Goal: Task Accomplishment & Management: Complete application form

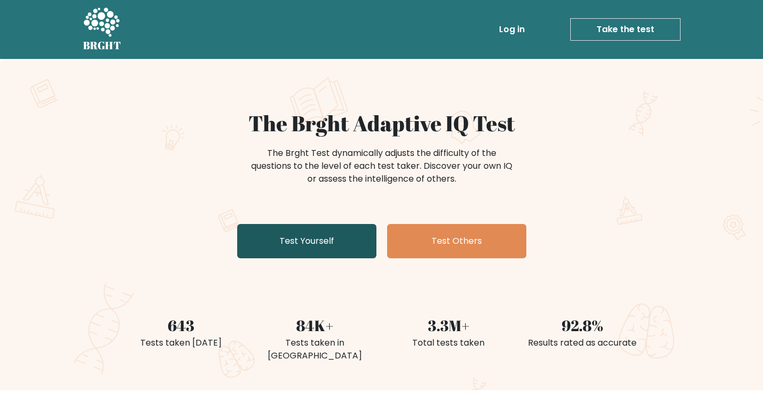
click at [280, 239] on link "Test Yourself" at bounding box center [306, 241] width 139 height 34
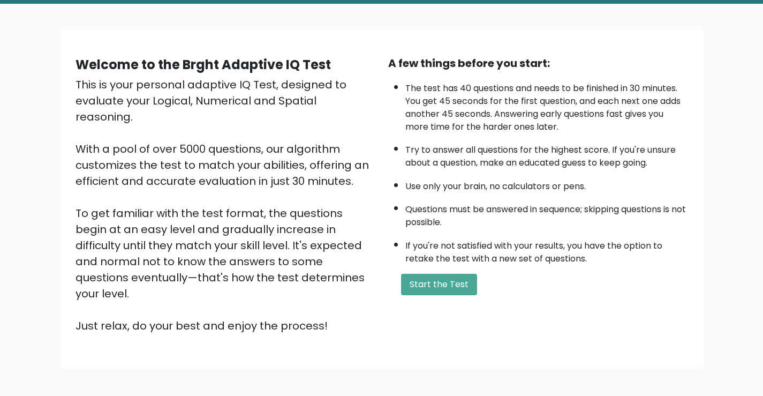
scroll to position [95, 0]
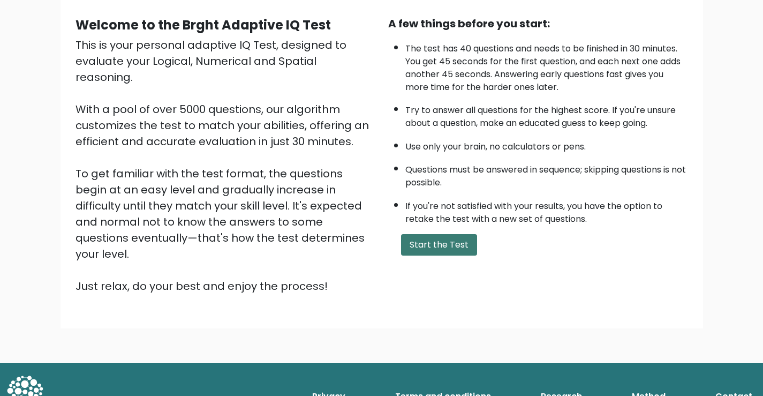
click at [405, 237] on button "Start the Test" at bounding box center [439, 244] width 76 height 21
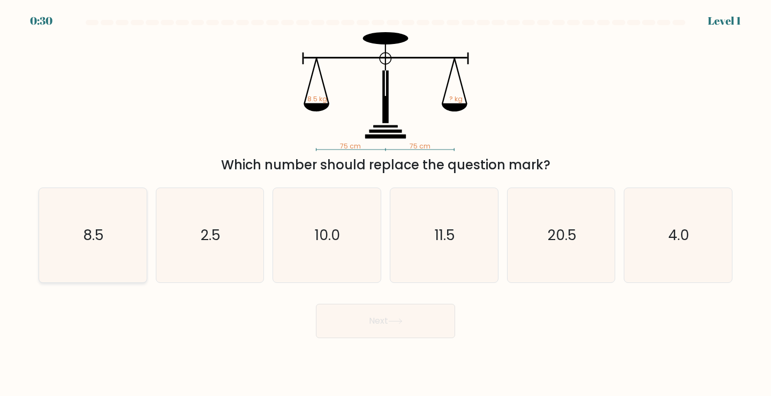
click at [90, 217] on icon "8.5" at bounding box center [93, 235] width 95 height 95
click at [386, 203] on input "a. 8.5" at bounding box center [386, 200] width 1 height 5
radio input "true"
click at [331, 318] on button "Next" at bounding box center [385, 321] width 139 height 34
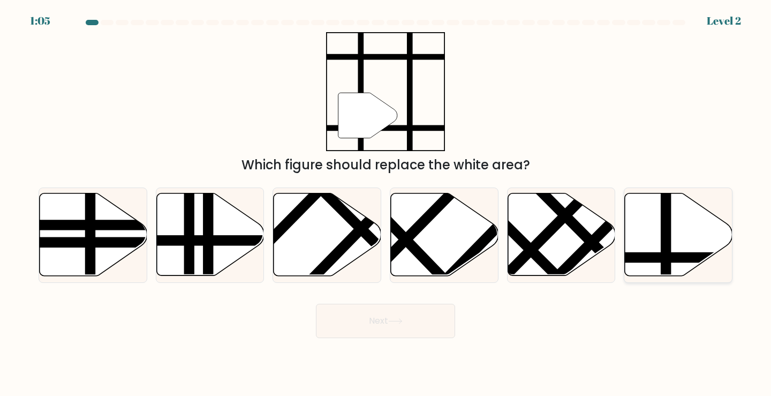
click at [659, 231] on icon at bounding box center [679, 234] width 108 height 82
click at [386, 203] on input "f." at bounding box center [386, 200] width 1 height 5
radio input "true"
click at [360, 322] on button "Next" at bounding box center [385, 321] width 139 height 34
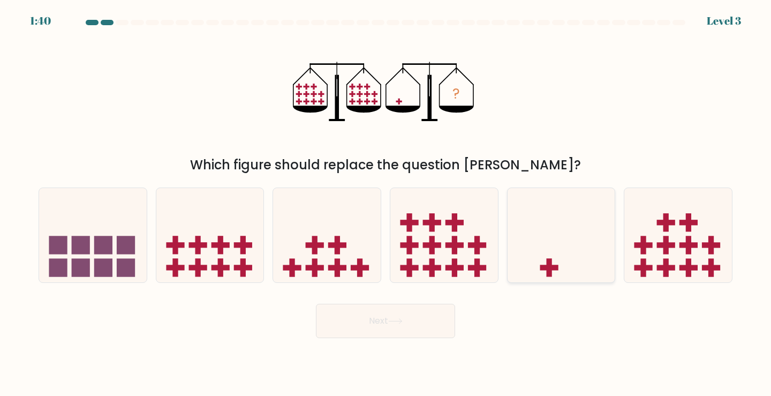
click at [565, 241] on icon at bounding box center [562, 235] width 108 height 89
click at [386, 203] on input "e." at bounding box center [386, 200] width 1 height 5
radio input "true"
click at [406, 328] on button "Next" at bounding box center [385, 321] width 139 height 34
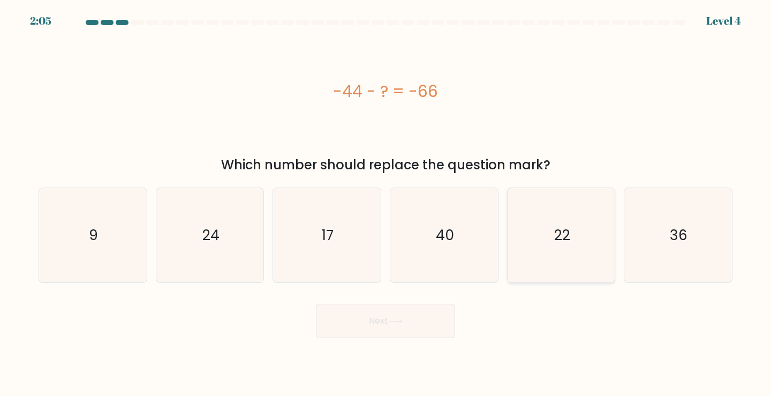
click at [550, 250] on icon "22" at bounding box center [561, 235] width 95 height 95
click at [386, 203] on input "e. 22" at bounding box center [386, 200] width 1 height 5
radio input "true"
click at [426, 318] on button "Next" at bounding box center [385, 321] width 139 height 34
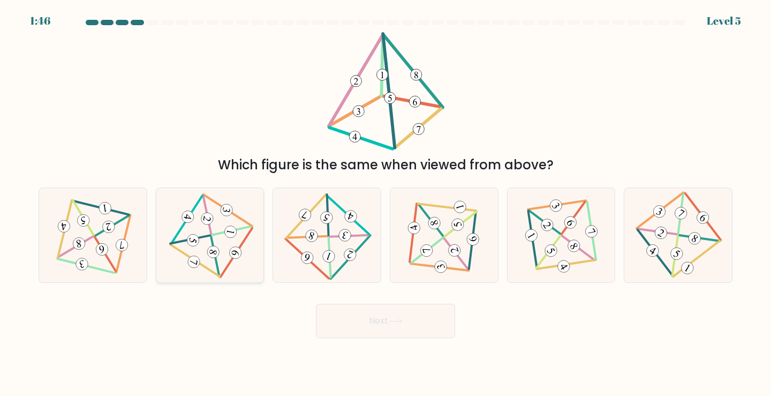
click at [250, 262] on div at bounding box center [210, 235] width 109 height 96
click at [386, 203] on input "b." at bounding box center [386, 200] width 1 height 5
radio input "true"
click at [352, 312] on button "Next" at bounding box center [385, 321] width 139 height 34
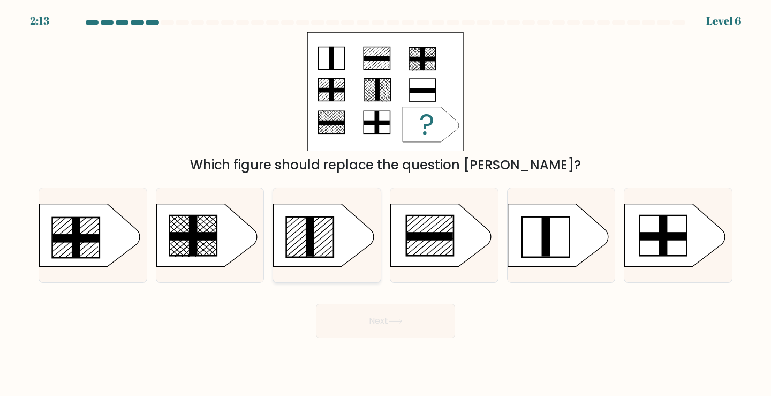
click at [338, 237] on icon at bounding box center [324, 234] width 101 height 63
click at [386, 203] on input "c." at bounding box center [386, 200] width 1 height 5
radio input "true"
click at [393, 326] on button "Next" at bounding box center [385, 321] width 139 height 34
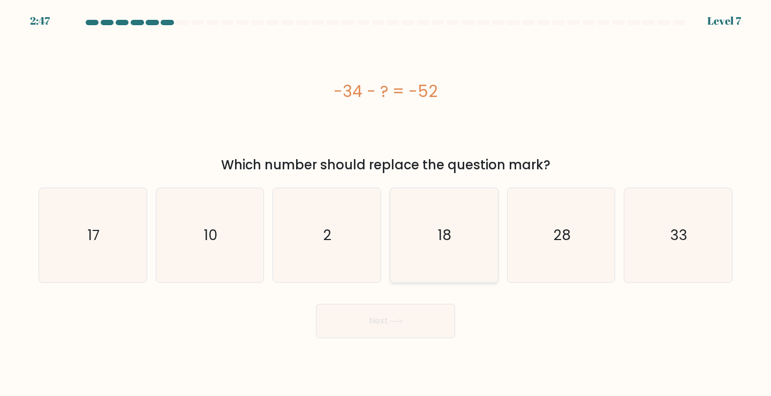
click at [488, 226] on icon "18" at bounding box center [444, 235] width 95 height 95
click at [386, 203] on input "d. 18" at bounding box center [386, 200] width 1 height 5
radio input "true"
click at [446, 305] on button "Next" at bounding box center [385, 321] width 139 height 34
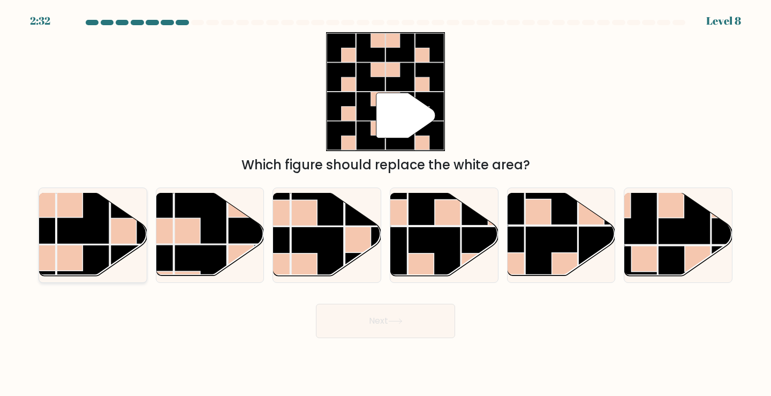
click at [81, 225] on rect at bounding box center [83, 218] width 52 height 52
click at [386, 203] on input "a." at bounding box center [386, 200] width 1 height 5
radio input "true"
click at [411, 336] on button "Next" at bounding box center [385, 321] width 139 height 34
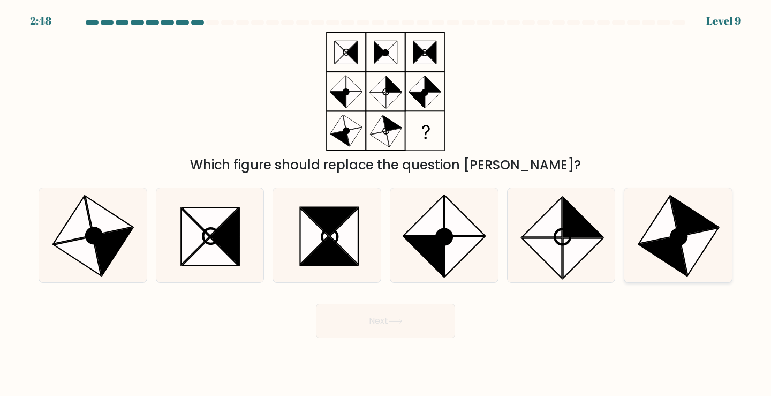
click at [639, 254] on icon at bounding box center [678, 235] width 95 height 95
click at [386, 203] on input "f." at bounding box center [386, 200] width 1 height 5
radio input "true"
click at [392, 335] on button "Next" at bounding box center [385, 321] width 139 height 34
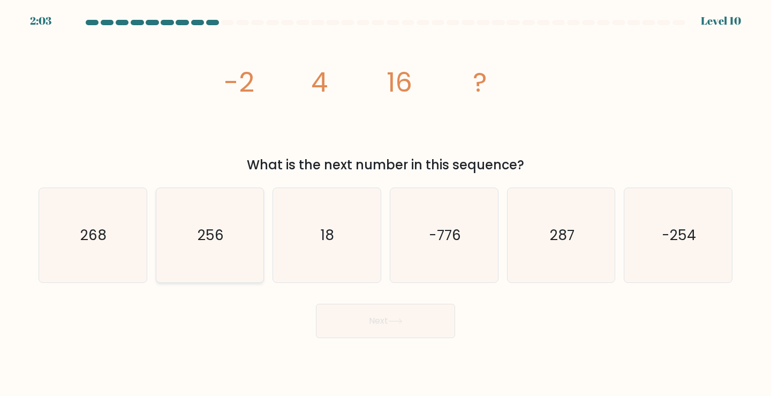
click at [252, 246] on icon "256" at bounding box center [210, 235] width 95 height 95
click at [386, 203] on input "b. 256" at bounding box center [386, 200] width 1 height 5
radio input "true"
click at [432, 333] on button "Next" at bounding box center [385, 321] width 139 height 34
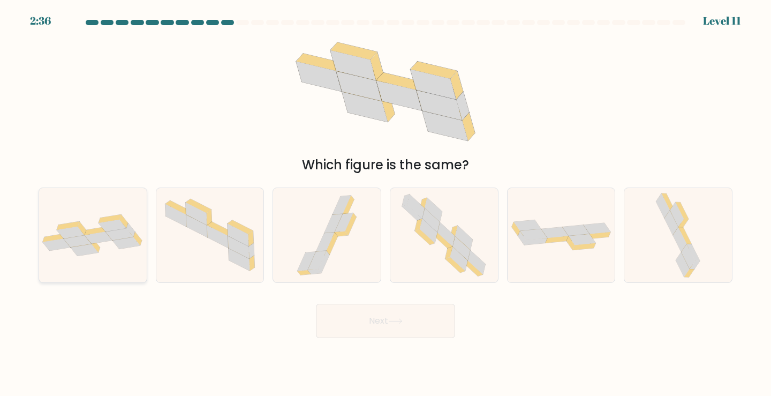
click at [124, 258] on div at bounding box center [93, 235] width 109 height 96
click at [386, 203] on input "a." at bounding box center [386, 200] width 1 height 5
radio input "true"
click at [412, 333] on button "Next" at bounding box center [385, 321] width 139 height 34
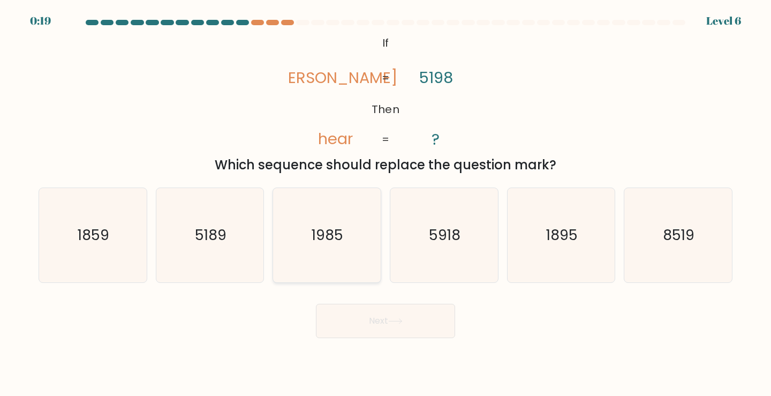
click at [322, 237] on text "1985" at bounding box center [328, 235] width 32 height 20
click at [386, 203] on input "c. 1985" at bounding box center [386, 200] width 1 height 5
radio input "true"
click at [370, 320] on button "Next" at bounding box center [385, 321] width 139 height 34
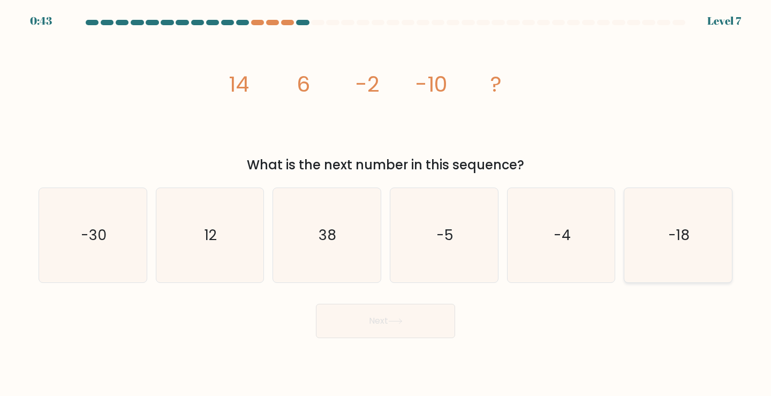
click at [726, 229] on div "-18" at bounding box center [678, 235] width 109 height 96
click at [386, 203] on input "f. -18" at bounding box center [386, 200] width 1 height 5
radio input "true"
click at [386, 324] on button "Next" at bounding box center [385, 321] width 139 height 34
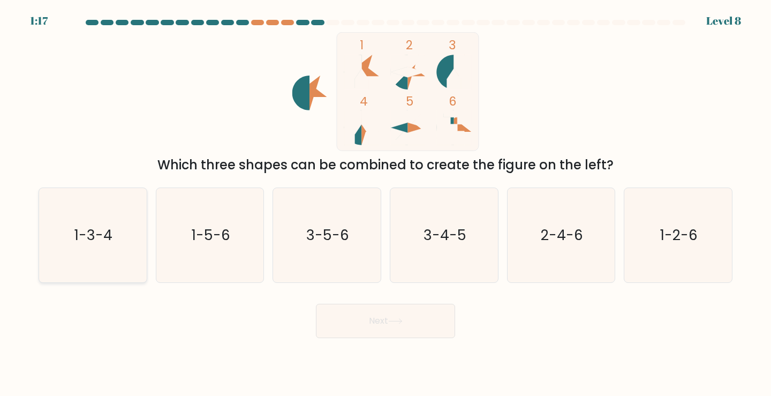
click at [104, 237] on text "1-3-4" at bounding box center [94, 235] width 38 height 20
click at [386, 203] on input "a. 1-3-4" at bounding box center [386, 200] width 1 height 5
radio input "true"
click at [344, 254] on icon "3-5-6" at bounding box center [327, 235] width 95 height 95
click at [386, 203] on input "c. 3-5-6" at bounding box center [386, 200] width 1 height 5
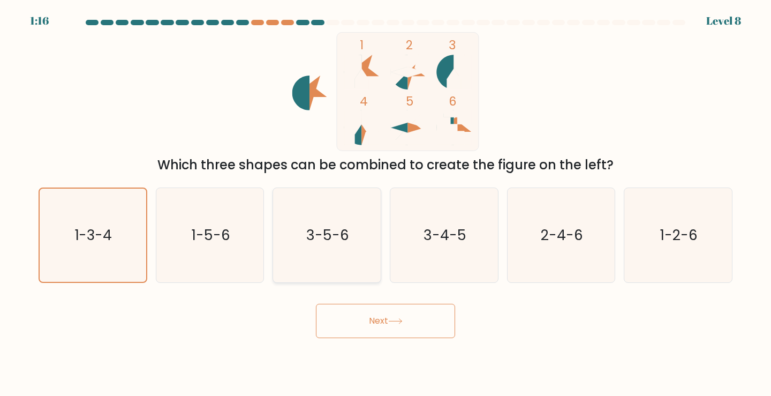
radio input "true"
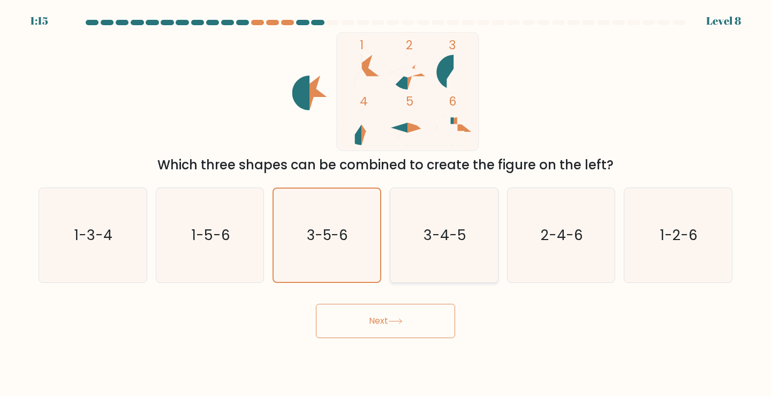
click at [474, 213] on icon "3-4-5" at bounding box center [444, 235] width 95 height 95
click at [386, 203] on input "d. 3-4-5" at bounding box center [386, 200] width 1 height 5
radio input "true"
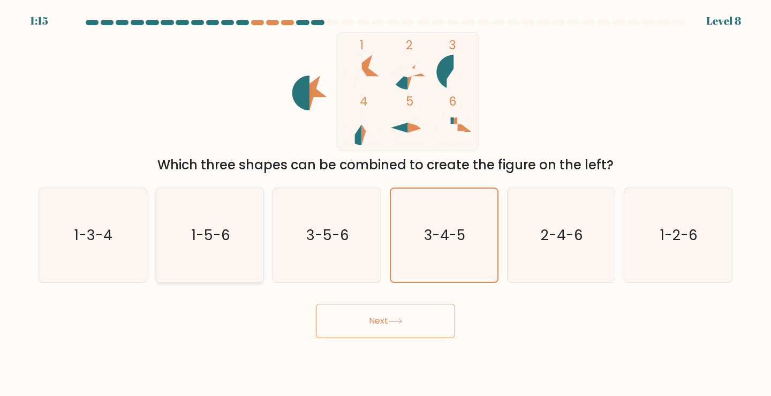
click at [254, 236] on icon "1-5-6" at bounding box center [210, 235] width 95 height 95
click at [386, 203] on input "b. 1-5-6" at bounding box center [386, 200] width 1 height 5
radio input "true"
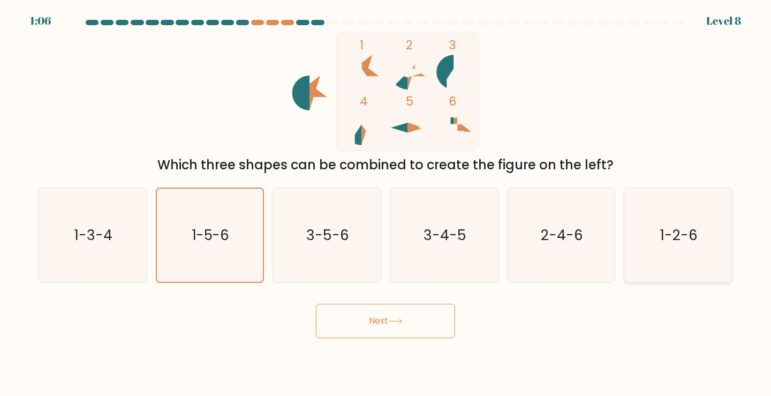
click at [659, 244] on icon "1-2-6" at bounding box center [678, 235] width 95 height 95
click at [386, 203] on input "f. 1-2-6" at bounding box center [386, 200] width 1 height 5
radio input "true"
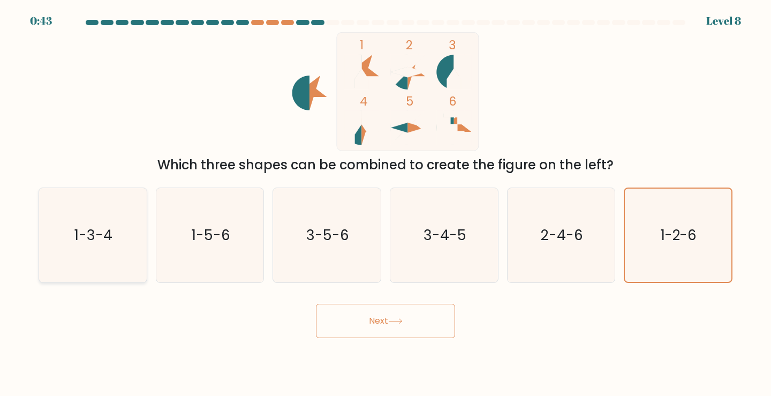
click at [135, 244] on icon "1-3-4" at bounding box center [93, 235] width 95 height 95
click at [386, 203] on input "a. 1-3-4" at bounding box center [386, 200] width 1 height 5
radio input "true"
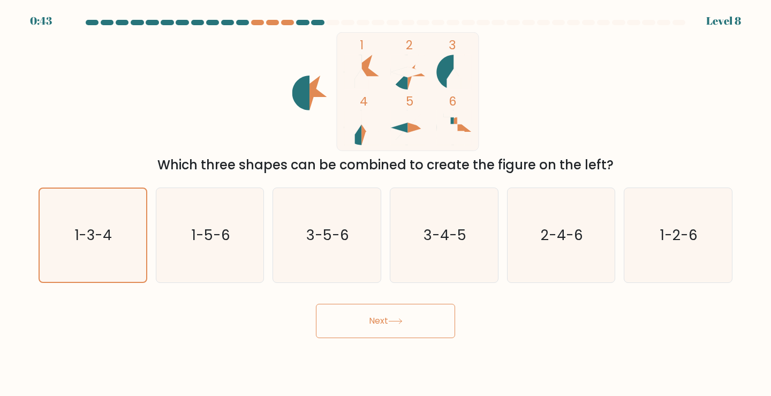
click at [374, 317] on button "Next" at bounding box center [385, 321] width 139 height 34
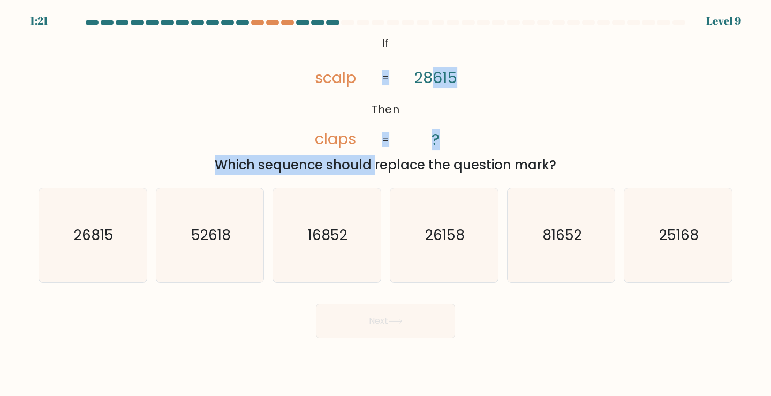
drag, startPoint x: 429, startPoint y: 81, endPoint x: 280, endPoint y: 171, distance: 174.1
click at [280, 171] on div "@import url('https://fonts.googleapis.com/css?family=Abril+Fatface:400,100,100i…" at bounding box center [385, 103] width 707 height 142
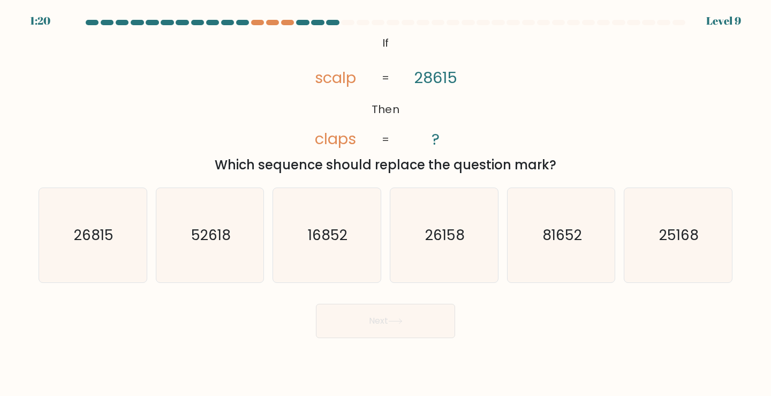
click at [273, 137] on div "@import url('https://fonts.googleapis.com/css?family=Abril+Fatface:400,100,100i…" at bounding box center [385, 103] width 707 height 142
click at [584, 221] on icon "81652" at bounding box center [561, 235] width 95 height 95
click at [386, 203] on input "e. 81652" at bounding box center [386, 200] width 1 height 5
radio input "true"
click at [541, 217] on icon "81652" at bounding box center [562, 235] width 94 height 94
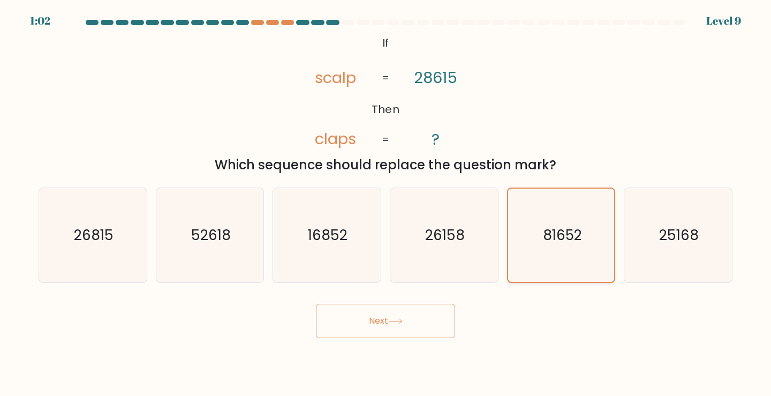
click at [386, 203] on input "e. 81652" at bounding box center [386, 200] width 1 height 5
click at [417, 325] on button "Next" at bounding box center [385, 321] width 139 height 34
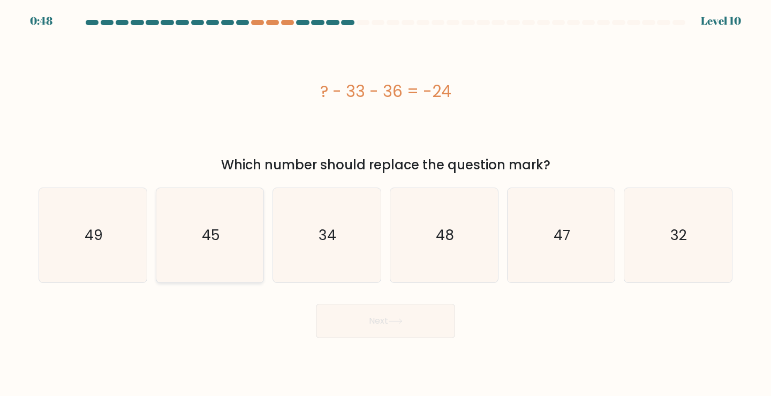
click at [226, 235] on icon "45" at bounding box center [210, 235] width 95 height 95
click at [386, 203] on input "b. 45" at bounding box center [386, 200] width 1 height 5
radio input "true"
click at [363, 322] on button "Next" at bounding box center [385, 321] width 139 height 34
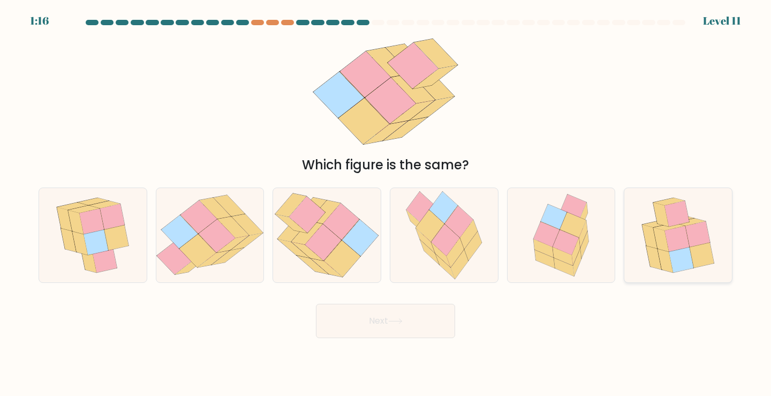
click at [688, 241] on icon at bounding box center [677, 239] width 25 height 26
click at [386, 203] on input "f." at bounding box center [386, 200] width 1 height 5
radio input "true"
click at [374, 325] on button "Next" at bounding box center [385, 321] width 139 height 34
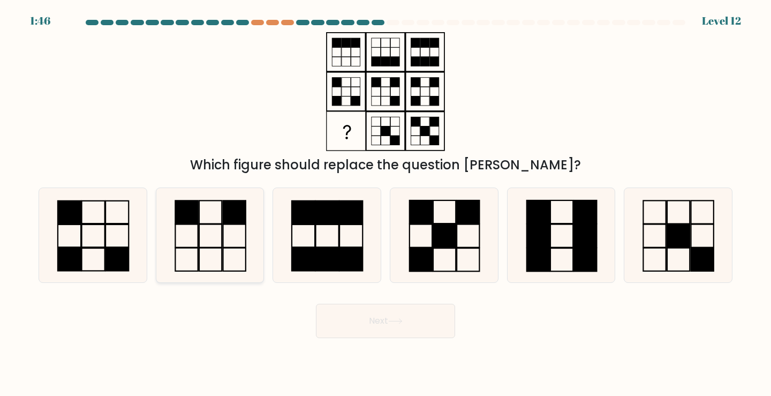
click at [223, 212] on rect at bounding box center [234, 211] width 22 height 23
click at [386, 203] on input "b." at bounding box center [386, 200] width 1 height 5
radio input "true"
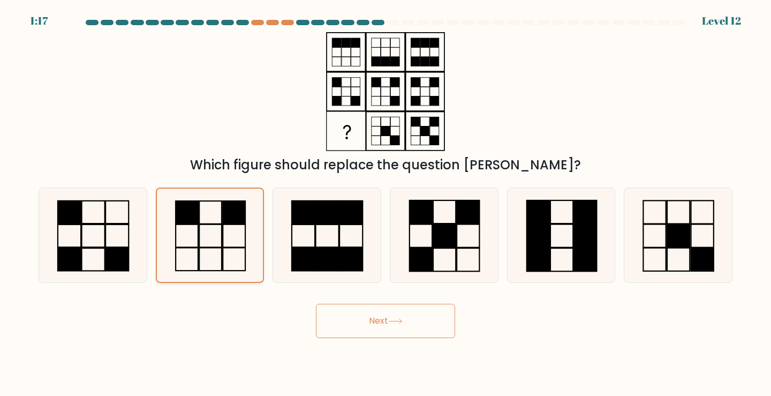
click at [210, 228] on icon at bounding box center [210, 235] width 94 height 94
click at [386, 203] on input "b." at bounding box center [386, 200] width 1 height 5
click at [397, 327] on button "Next" at bounding box center [385, 321] width 139 height 34
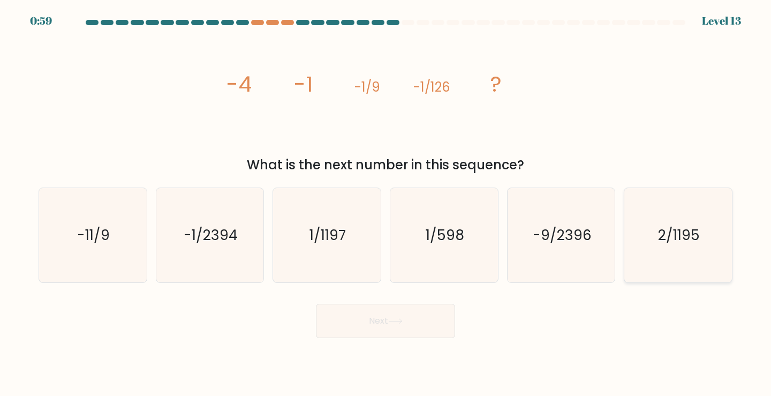
click at [633, 258] on icon "2/1195" at bounding box center [678, 235] width 95 height 95
click at [386, 203] on input "f. 2/1195" at bounding box center [386, 200] width 1 height 5
radio input "true"
click at [406, 333] on button "Next" at bounding box center [385, 321] width 139 height 34
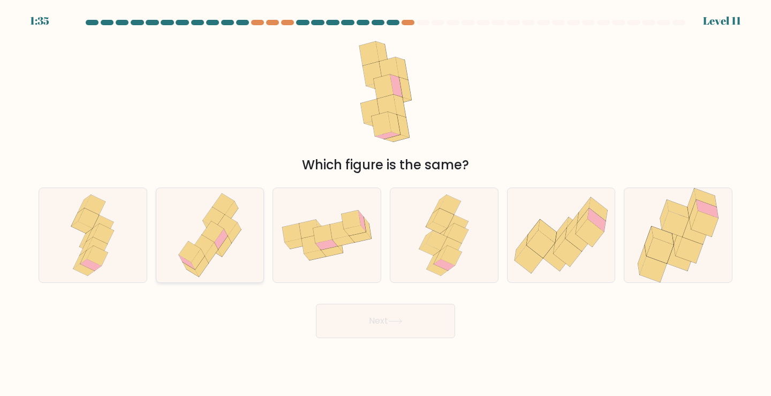
click at [182, 261] on icon at bounding box center [210, 235] width 77 height 95
click at [386, 203] on input "b." at bounding box center [386, 200] width 1 height 5
radio input "true"
click at [105, 225] on icon at bounding box center [93, 235] width 54 height 95
click at [386, 203] on input "a." at bounding box center [386, 200] width 1 height 5
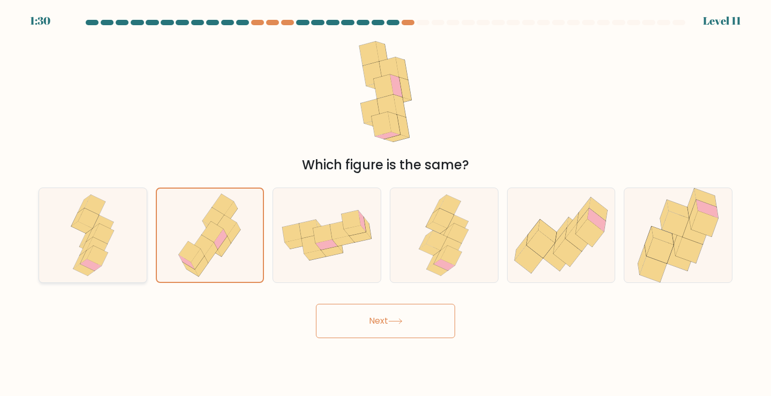
radio input "true"
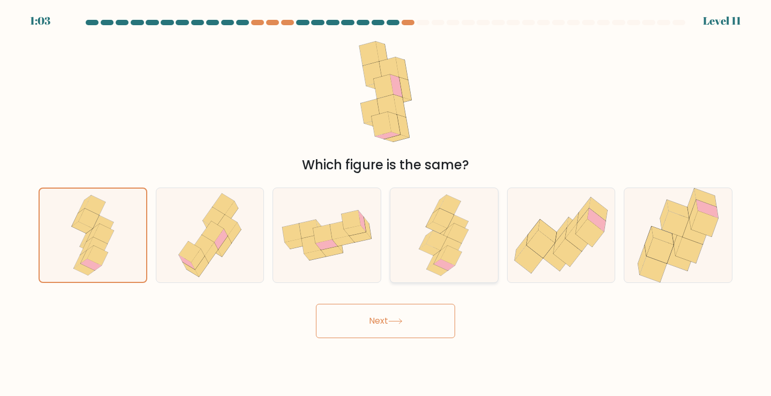
click at [467, 241] on icon at bounding box center [444, 235] width 60 height 95
click at [386, 203] on input "d." at bounding box center [386, 200] width 1 height 5
radio input "true"
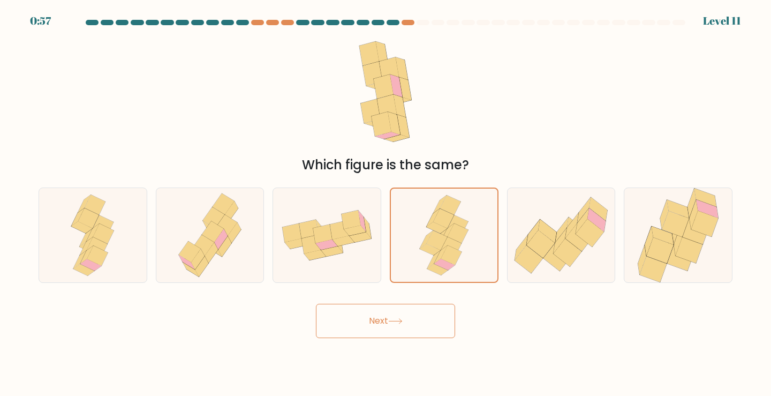
click at [413, 328] on button "Next" at bounding box center [385, 321] width 139 height 34
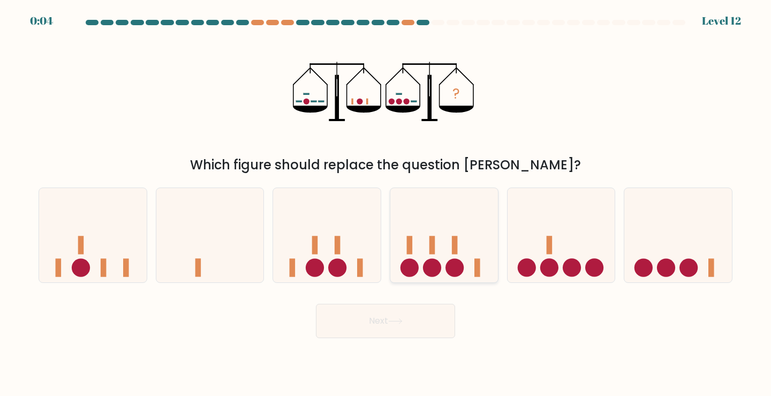
click at [464, 256] on icon at bounding box center [444, 235] width 108 height 89
click at [386, 203] on input "d." at bounding box center [386, 200] width 1 height 5
radio input "true"
click at [162, 246] on icon at bounding box center [210, 235] width 108 height 89
click at [386, 203] on input "b." at bounding box center [386, 200] width 1 height 5
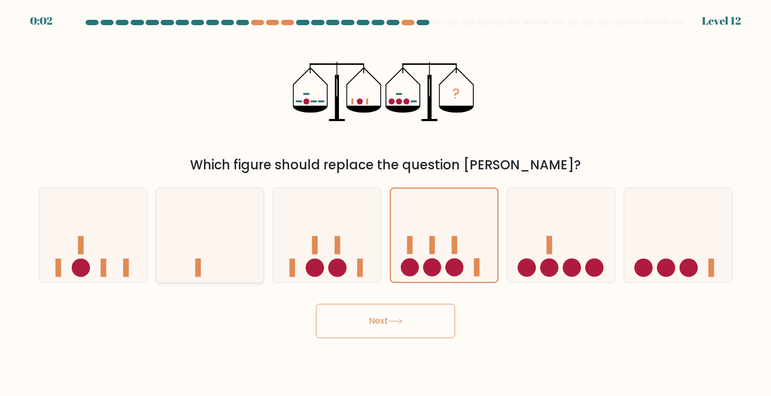
radio input "true"
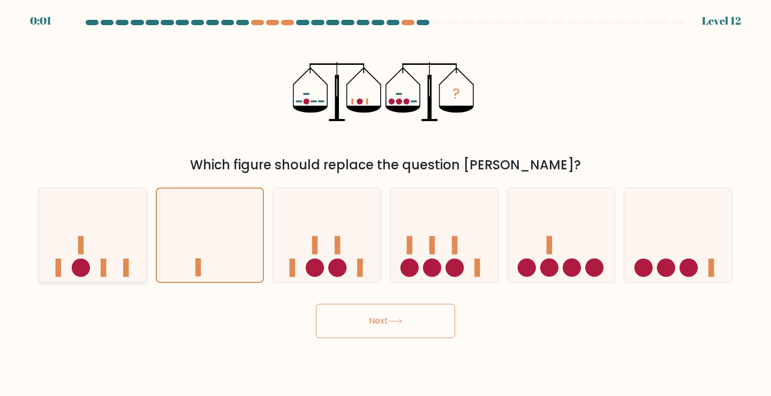
click at [138, 238] on icon at bounding box center [93, 235] width 108 height 89
click at [386, 203] on input "a." at bounding box center [386, 200] width 1 height 5
radio input "true"
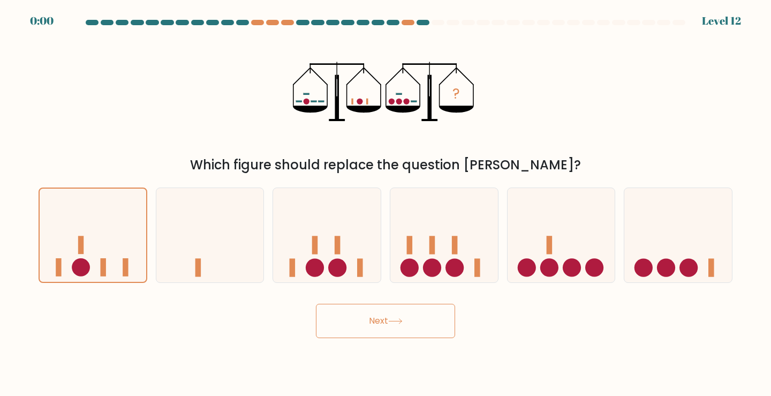
click at [359, 318] on button "Next" at bounding box center [385, 321] width 139 height 34
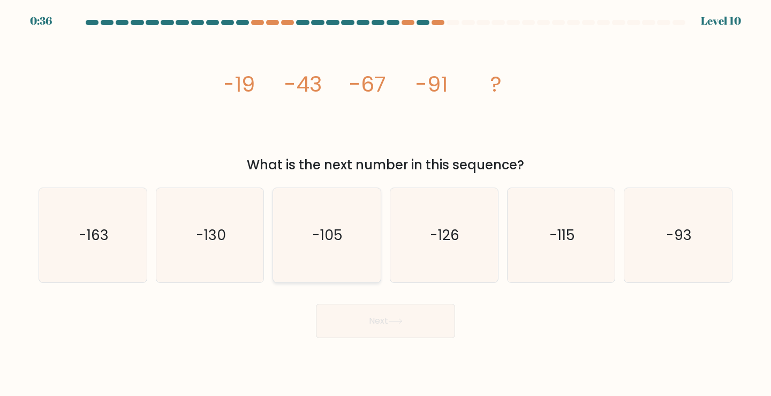
click at [306, 244] on icon "-105" at bounding box center [327, 235] width 95 height 95
click at [386, 203] on input "c. -105" at bounding box center [386, 200] width 1 height 5
radio input "true"
drag, startPoint x: 346, startPoint y: 303, endPoint x: 122, endPoint y: 317, distance: 225.4
click at [115, 314] on div "Next" at bounding box center [385, 317] width 707 height 42
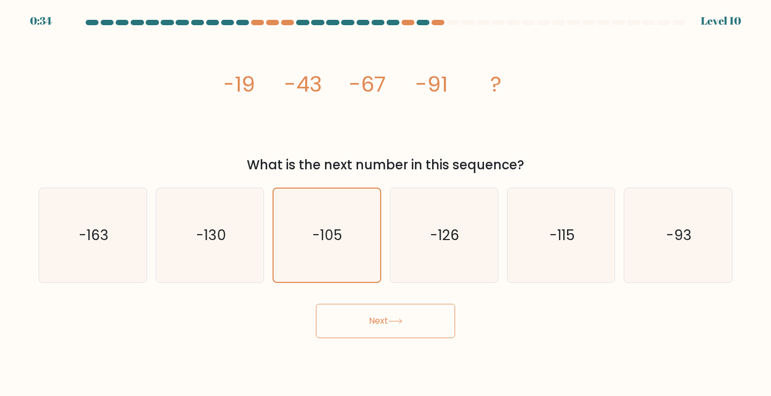
click at [125, 318] on div "Next" at bounding box center [385, 317] width 707 height 42
click at [538, 218] on icon "-115" at bounding box center [561, 235] width 95 height 95
click at [386, 203] on input "e. -115" at bounding box center [386, 200] width 1 height 5
radio input "true"
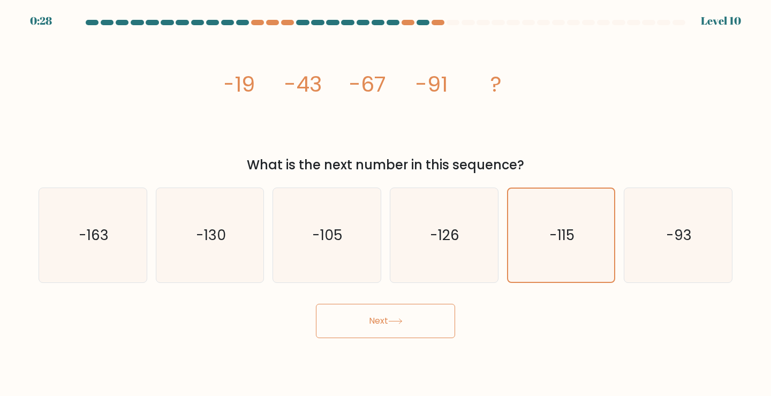
click at [403, 314] on button "Next" at bounding box center [385, 321] width 139 height 34
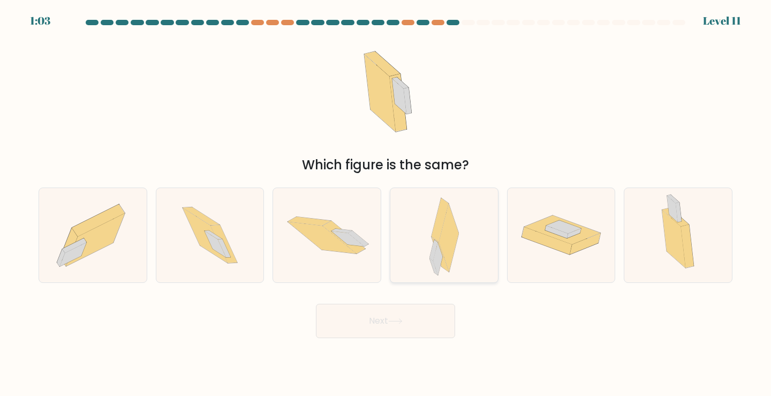
click at [440, 240] on icon at bounding box center [449, 237] width 20 height 69
click at [386, 203] on input "d." at bounding box center [386, 200] width 1 height 5
radio input "true"
click at [418, 322] on button "Next" at bounding box center [385, 321] width 139 height 34
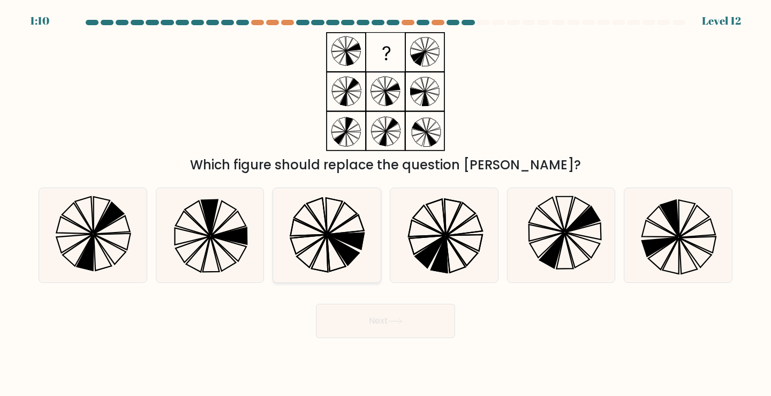
drag, startPoint x: 304, startPoint y: 238, endPoint x: 308, endPoint y: 246, distance: 9.4
click at [303, 239] on icon at bounding box center [327, 235] width 95 height 95
click at [386, 203] on input "c." at bounding box center [386, 200] width 1 height 5
radio input "true"
click at [364, 322] on button "Next" at bounding box center [385, 321] width 139 height 34
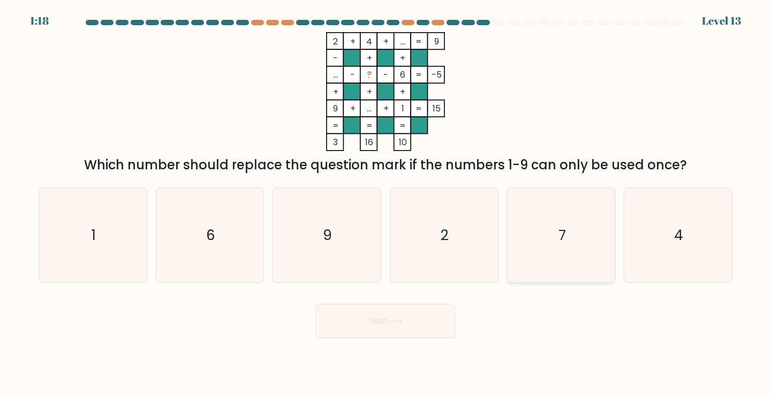
click at [542, 257] on icon "7" at bounding box center [561, 235] width 95 height 95
click at [386, 203] on input "e. 7" at bounding box center [386, 200] width 1 height 5
radio input "true"
click at [381, 335] on button "Next" at bounding box center [385, 321] width 139 height 34
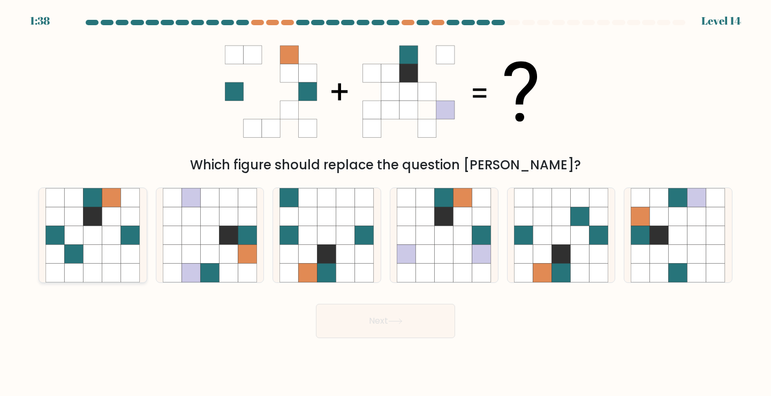
click at [105, 218] on icon at bounding box center [111, 216] width 19 height 19
click at [386, 203] on input "a." at bounding box center [386, 200] width 1 height 5
radio input "true"
click at [658, 199] on icon at bounding box center [659, 197] width 19 height 19
click at [386, 199] on input "f." at bounding box center [386, 200] width 1 height 5
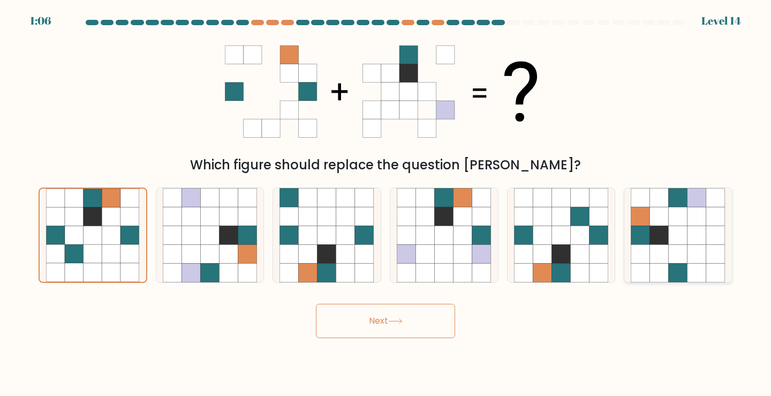
radio input "true"
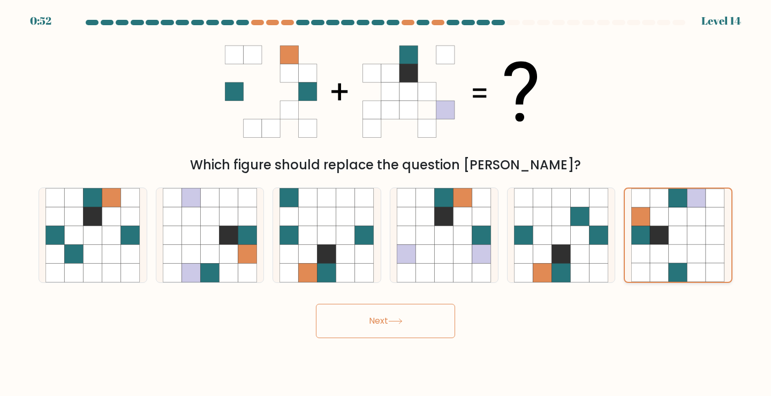
click at [655, 190] on icon at bounding box center [659, 197] width 19 height 19
click at [386, 198] on input "f." at bounding box center [386, 200] width 1 height 5
click at [363, 329] on button "Next" at bounding box center [385, 321] width 139 height 34
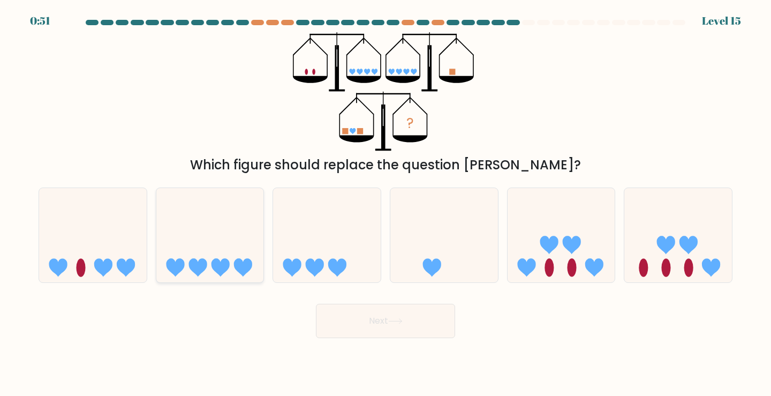
click at [218, 250] on icon at bounding box center [210, 235] width 108 height 89
click at [386, 203] on input "b." at bounding box center [386, 200] width 1 height 5
radio input "true"
click at [366, 327] on button "Next" at bounding box center [385, 321] width 139 height 34
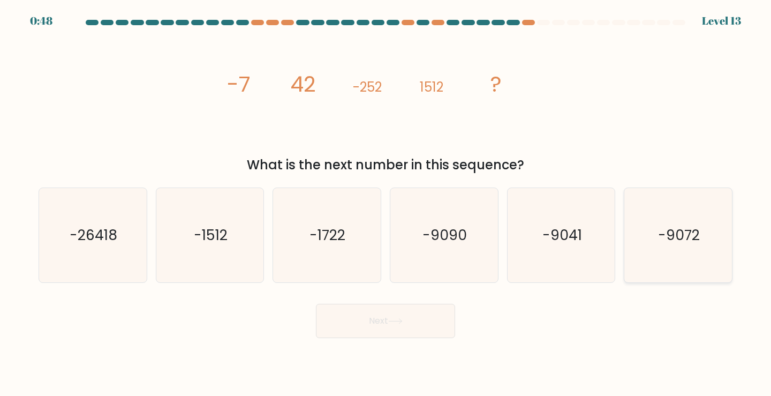
drag, startPoint x: 713, startPoint y: 216, endPoint x: 684, endPoint y: 237, distance: 35.7
click at [713, 217] on icon "-9072" at bounding box center [678, 235] width 95 height 95
click at [386, 203] on input "f. -9072" at bounding box center [386, 200] width 1 height 5
radio input "true"
click at [424, 312] on button "Next" at bounding box center [385, 321] width 139 height 34
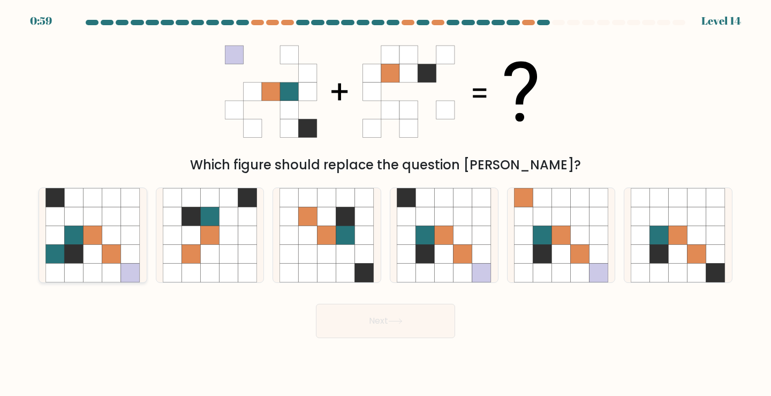
click at [101, 234] on icon at bounding box center [93, 234] width 19 height 19
click at [386, 203] on input "a." at bounding box center [386, 200] width 1 height 5
radio input "true"
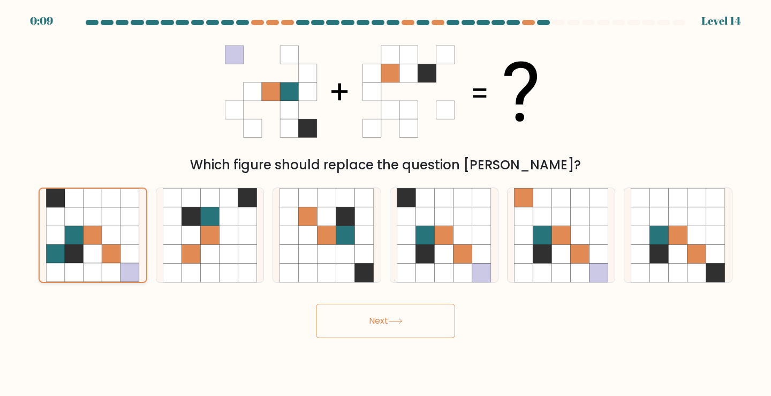
click at [66, 262] on icon at bounding box center [74, 253] width 19 height 19
click at [386, 203] on input "a." at bounding box center [386, 200] width 1 height 5
click at [428, 233] on icon at bounding box center [425, 234] width 19 height 19
click at [386, 203] on input "d." at bounding box center [386, 200] width 1 height 5
radio input "true"
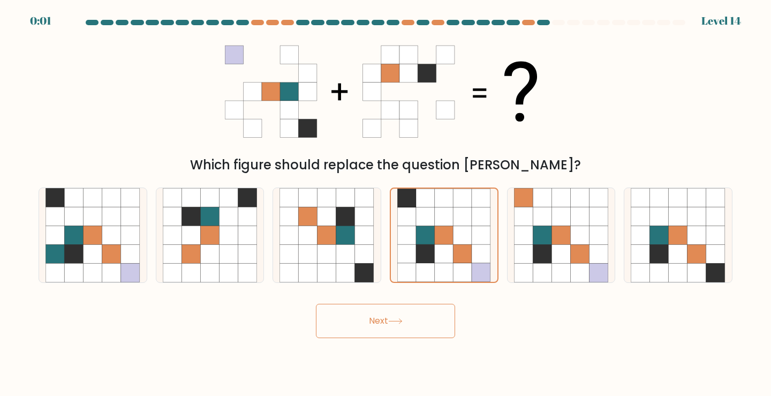
click at [396, 324] on button "Next" at bounding box center [385, 321] width 139 height 34
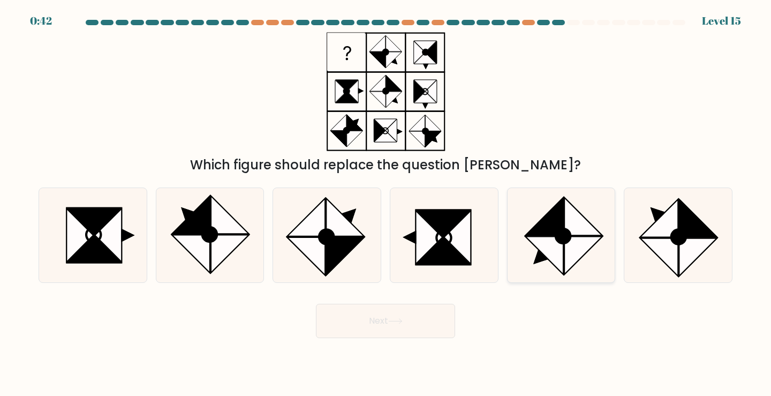
click at [526, 248] on icon at bounding box center [561, 235] width 95 height 95
click at [386, 203] on input "e." at bounding box center [386, 200] width 1 height 5
radio input "true"
click at [409, 306] on button "Next" at bounding box center [385, 321] width 139 height 34
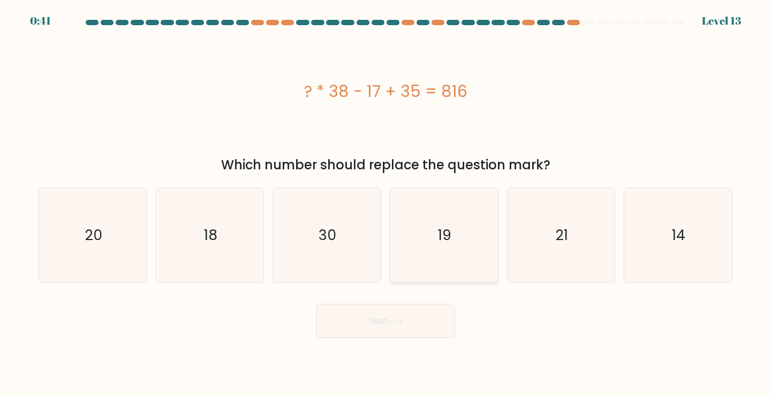
click at [464, 220] on icon "19" at bounding box center [444, 235] width 95 height 95
click at [386, 203] on input "d. 19" at bounding box center [386, 200] width 1 height 5
radio input "true"
click at [418, 366] on body "1:25 Level 13" at bounding box center [385, 198] width 771 height 396
click at [409, 335] on button "Next" at bounding box center [385, 321] width 139 height 34
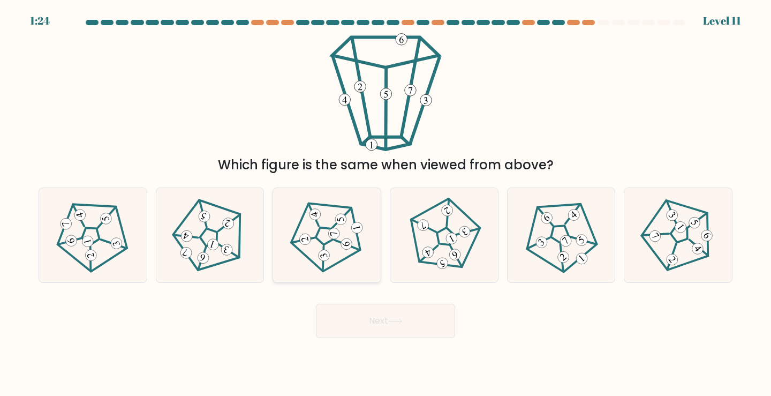
click at [358, 254] on icon at bounding box center [326, 234] width 75 height 75
click at [386, 203] on input "c." at bounding box center [386, 200] width 1 height 5
radio input "true"
click at [378, 313] on button "Next" at bounding box center [385, 321] width 139 height 34
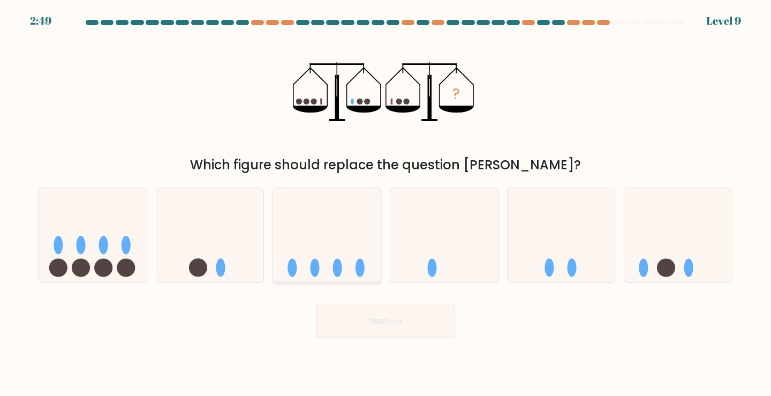
click at [357, 254] on icon at bounding box center [327, 235] width 108 height 89
click at [386, 203] on input "c." at bounding box center [386, 200] width 1 height 5
radio input "true"
click at [363, 312] on button "Next" at bounding box center [385, 321] width 139 height 34
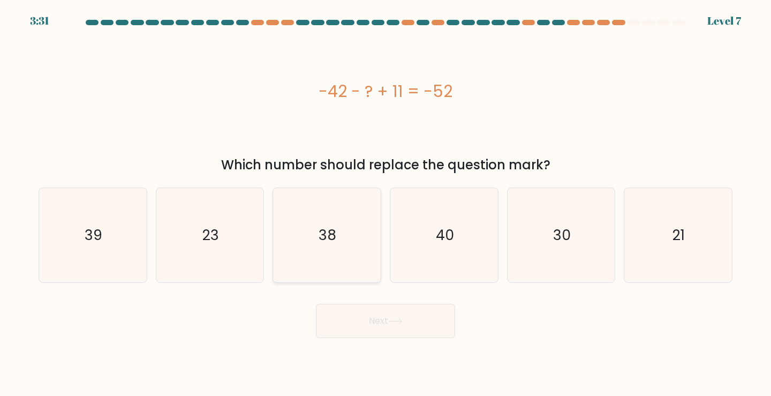
click at [369, 248] on icon "38" at bounding box center [327, 235] width 95 height 95
click at [386, 203] on input "c. 38" at bounding box center [386, 200] width 1 height 5
radio input "true"
click at [390, 317] on button "Next" at bounding box center [385, 321] width 139 height 34
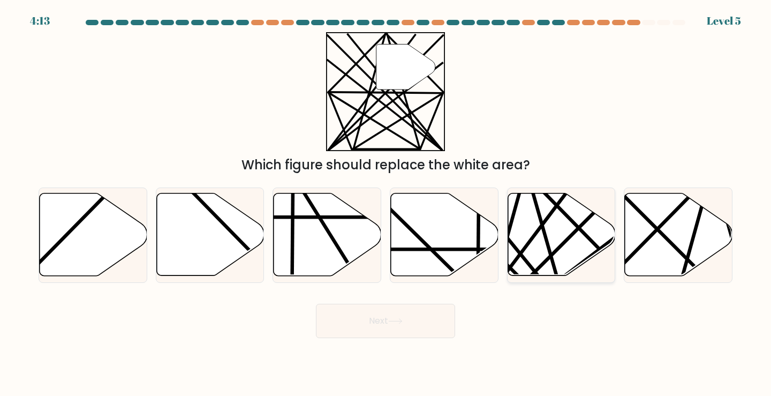
click at [573, 248] on icon at bounding box center [562, 234] width 108 height 82
click at [386, 203] on input "e." at bounding box center [386, 200] width 1 height 5
radio input "true"
click at [389, 327] on button "Next" at bounding box center [385, 321] width 139 height 34
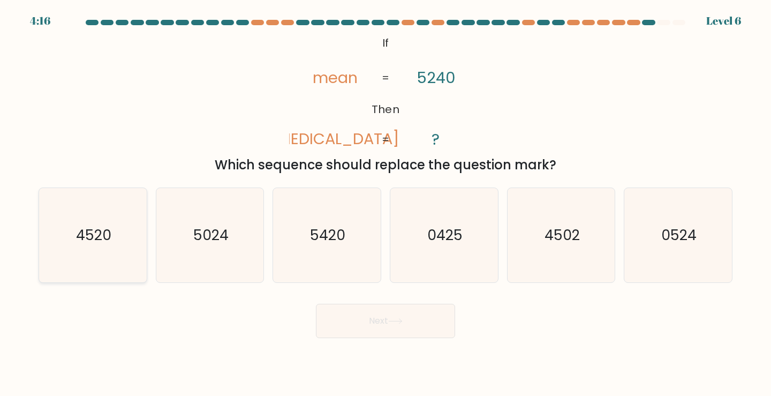
click at [111, 222] on icon "4520" at bounding box center [93, 235] width 95 height 95
click at [386, 203] on input "a. 4520" at bounding box center [386, 200] width 1 height 5
radio input "true"
click at [415, 333] on button "Next" at bounding box center [385, 321] width 139 height 34
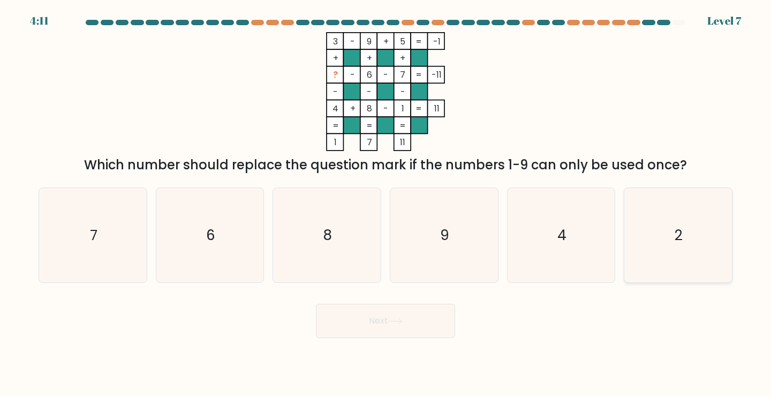
click at [666, 240] on icon "2" at bounding box center [678, 235] width 95 height 95
click at [386, 203] on input "f. 2" at bounding box center [386, 200] width 1 height 5
radio input "true"
click at [391, 334] on button "Next" at bounding box center [385, 321] width 139 height 34
